Goal: Navigation & Orientation: Find specific page/section

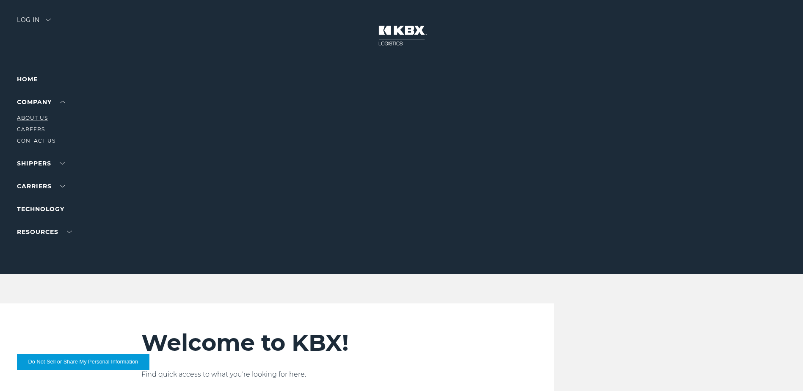
click at [33, 116] on link "About Us" at bounding box center [32, 118] width 31 height 6
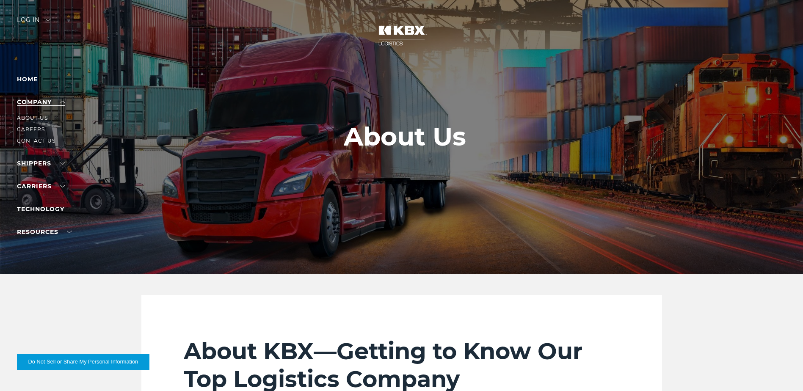
click at [34, 101] on link "Company" at bounding box center [41, 102] width 48 height 8
click at [30, 78] on link "Home" at bounding box center [27, 79] width 21 height 8
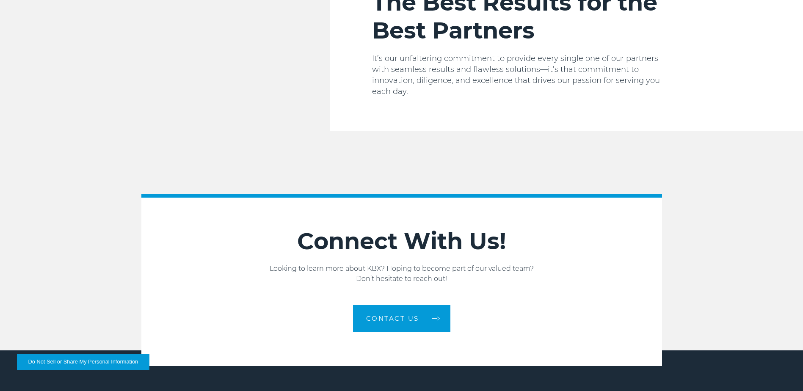
scroll to position [1313, 0]
